Goal: Go to known website: Access a specific website the user already knows

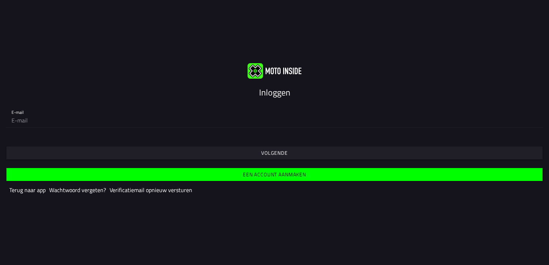
click at [0, 0] on slot "Inloggen" at bounding box center [0, 0] width 0 height 0
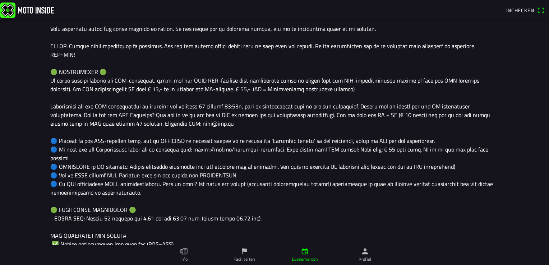
scroll to position [216, 0]
